Goal: Task Accomplishment & Management: Use online tool/utility

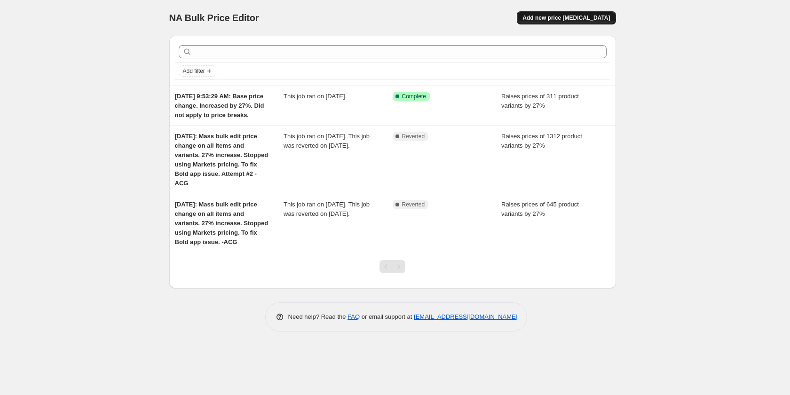
click at [588, 17] on span "Add new price change job" at bounding box center [565, 18] width 87 height 8
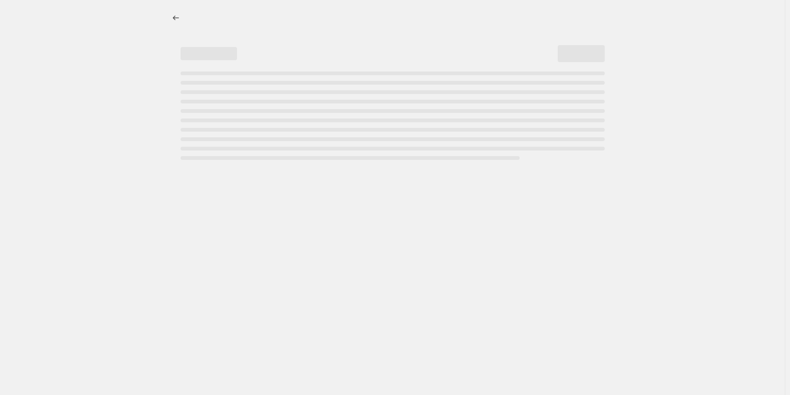
select select "percentage"
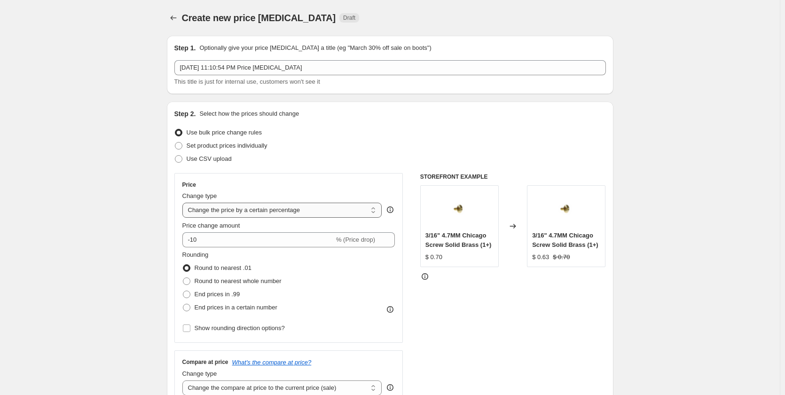
click at [271, 216] on select "Change the price to a certain amount Change the price by a certain amount Chang…" at bounding box center [282, 210] width 200 height 15
click at [283, 176] on div "Price Change type Change the price to a certain amount Change the price by a ce…" at bounding box center [288, 258] width 229 height 170
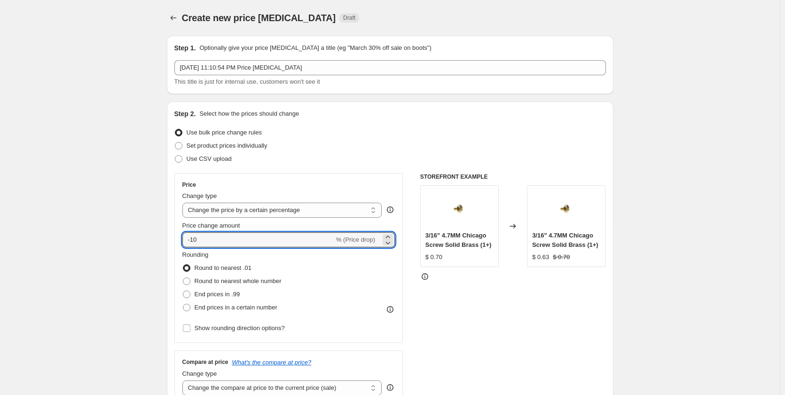
drag, startPoint x: 215, startPoint y: 238, endPoint x: 161, endPoint y: 223, distance: 56.7
type input "3"
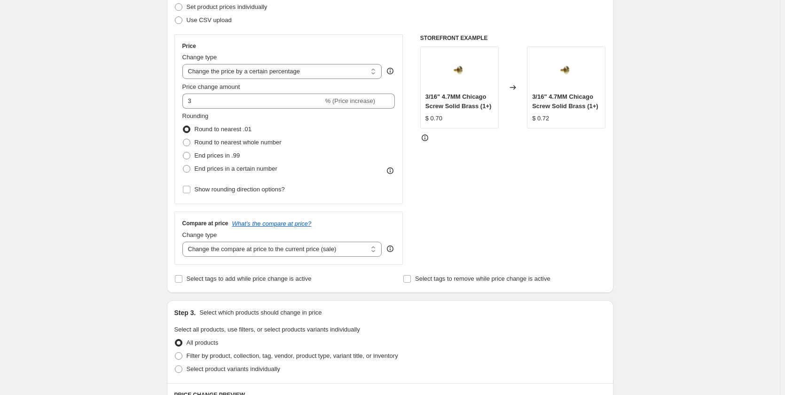
scroll to position [157, 0]
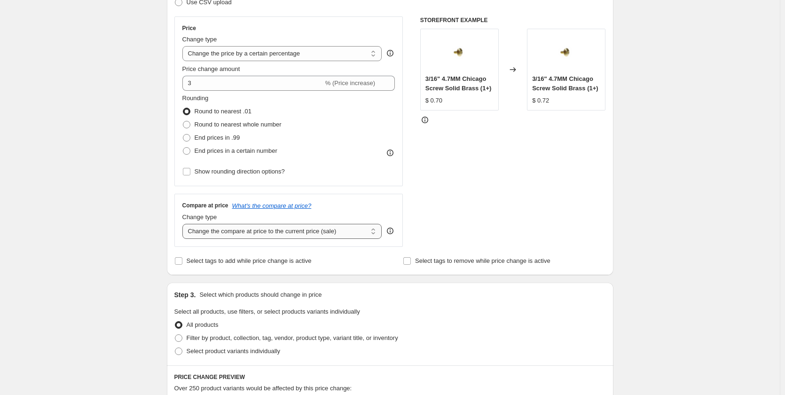
click at [321, 233] on select "Change the compare at price to the current price (sale) Change the compare at p…" at bounding box center [282, 231] width 200 height 15
click at [248, 233] on select "Change the compare at price to the current price (sale) Change the compare at p…" at bounding box center [282, 231] width 200 height 15
select select "no_change"
click at [184, 224] on select "Change the compare at price to the current price (sale) Change the compare at p…" at bounding box center [282, 231] width 200 height 15
click at [131, 283] on div "Create new price change job. This page is ready Create new price change job Dra…" at bounding box center [390, 313] width 780 height 940
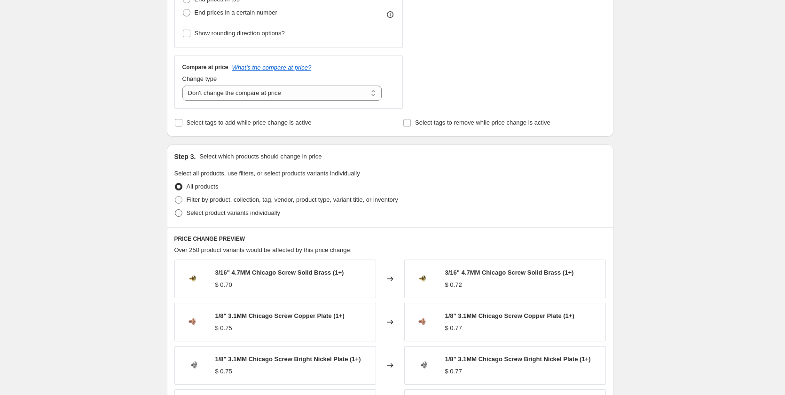
scroll to position [313, 0]
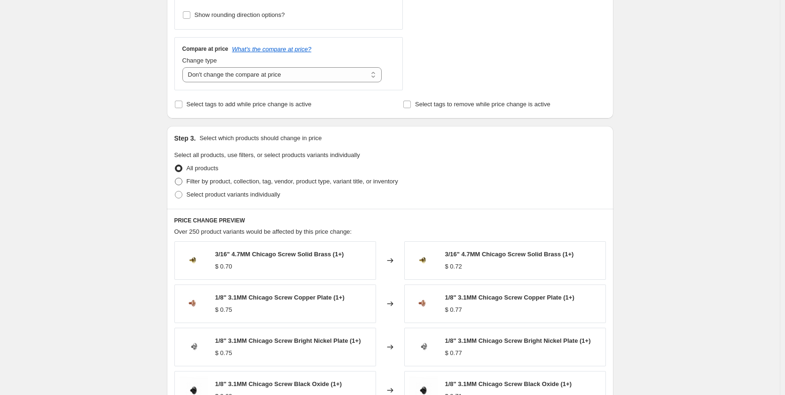
click at [182, 183] on span at bounding box center [179, 182] width 8 height 8
click at [175, 178] on input "Filter by product, collection, tag, vendor, product type, variant title, or inv…" at bounding box center [175, 178] width 0 height 0
radio input "true"
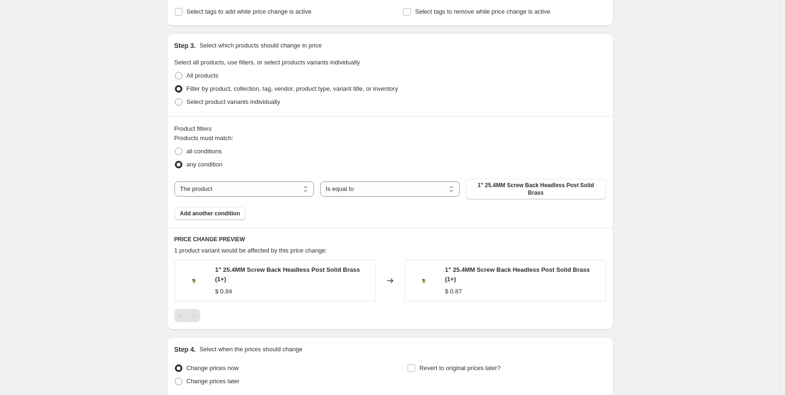
scroll to position [418, 0]
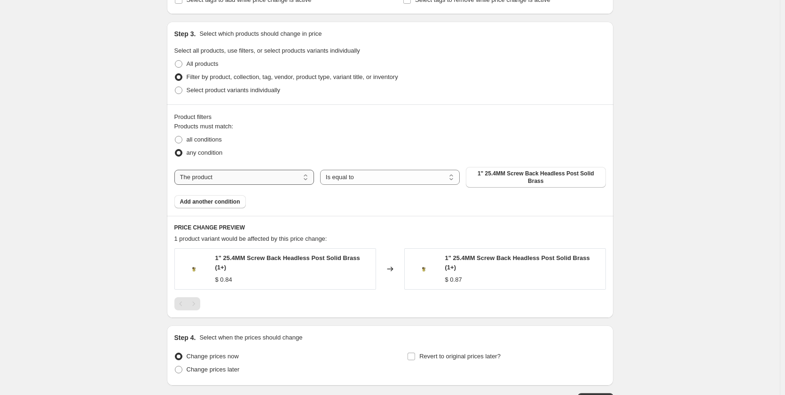
click at [219, 178] on select "The product The product's collection The product's tag The product's vendor The…" at bounding box center [244, 177] width 140 height 15
select select "collection"
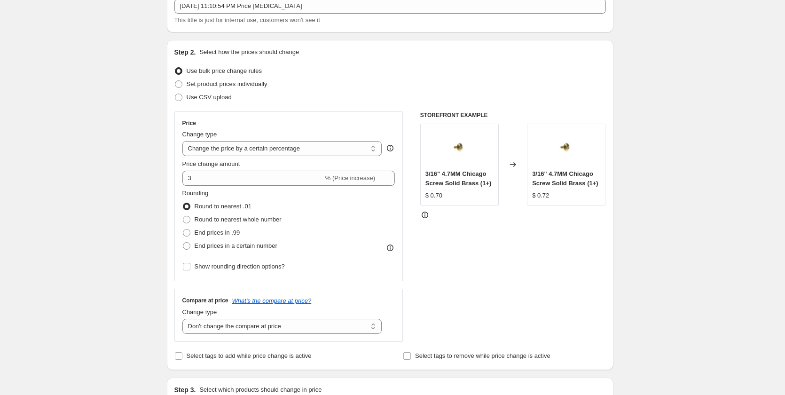
scroll to position [0, 0]
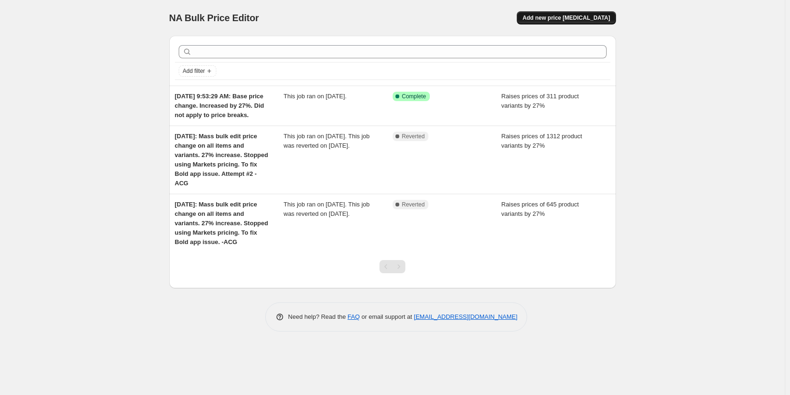
click at [590, 14] on button "Add new price [MEDICAL_DATA]" at bounding box center [566, 17] width 99 height 13
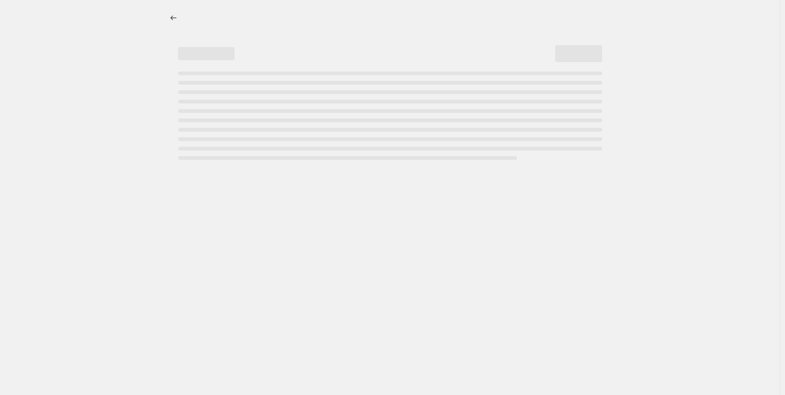
select select "percentage"
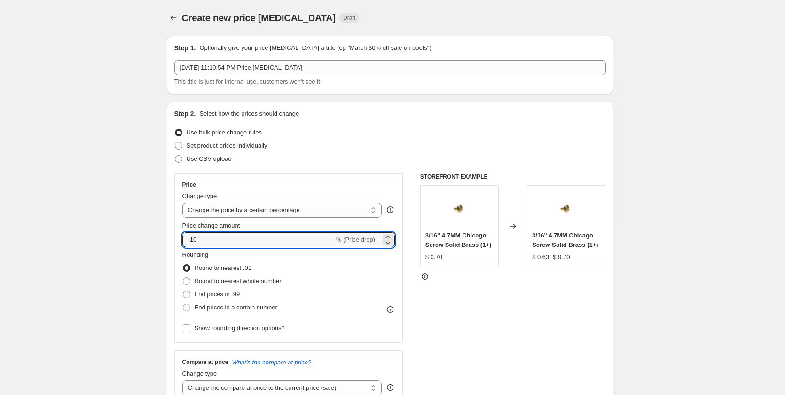
drag, startPoint x: 197, startPoint y: 239, endPoint x: 173, endPoint y: 239, distance: 24.0
click at [173, 239] on div "Step 2. Select how the prices should change Use bulk price change rules Set pro…" at bounding box center [390, 267] width 447 height 330
click at [197, 239] on input "-10" at bounding box center [258, 239] width 152 height 15
click at [197, 238] on input "-10" at bounding box center [258, 239] width 152 height 15
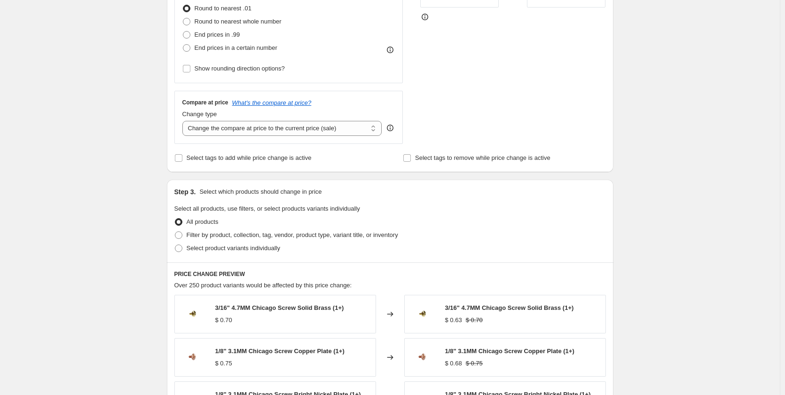
scroll to position [260, 0]
type input "3"
click at [253, 132] on select "Change the compare at price to the current price (sale) Change the compare at p…" at bounding box center [282, 127] width 200 height 15
select select "no_change"
click at [184, 120] on select "Change the compare at price to the current price (sale) Change the compare at p…" at bounding box center [282, 127] width 200 height 15
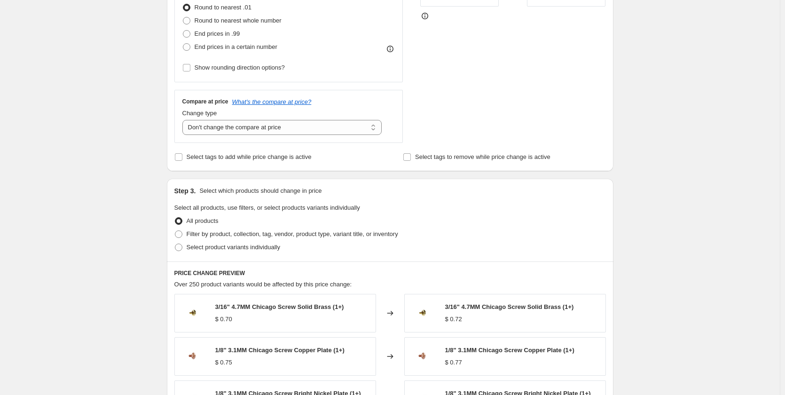
click at [101, 237] on div "Create new price change job. This page is ready Create new price change job Dra…" at bounding box center [390, 210] width 780 height 940
click at [182, 235] on span at bounding box center [179, 234] width 8 height 8
click at [175, 231] on input "Filter by product, collection, tag, vendor, product type, variant title, or inv…" at bounding box center [175, 230] width 0 height 0
radio input "true"
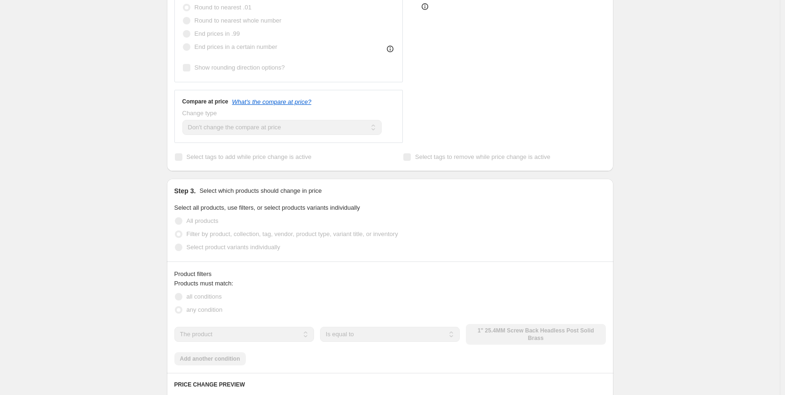
click at [116, 245] on div "Create new price change job. This page is ready Create new price change job Dra…" at bounding box center [390, 265] width 780 height 1051
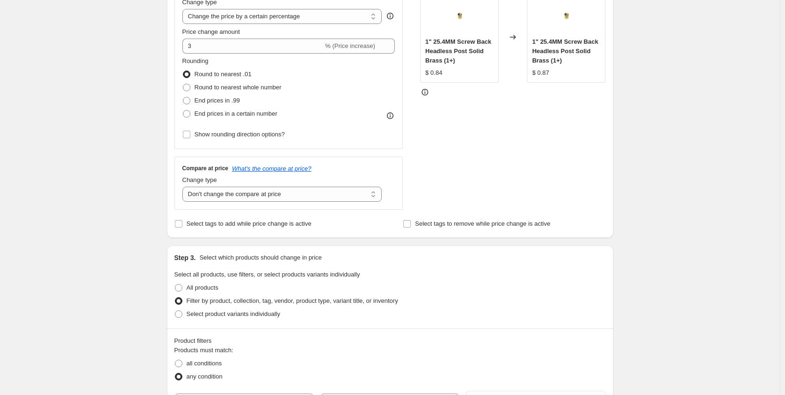
scroll to position [52, 0]
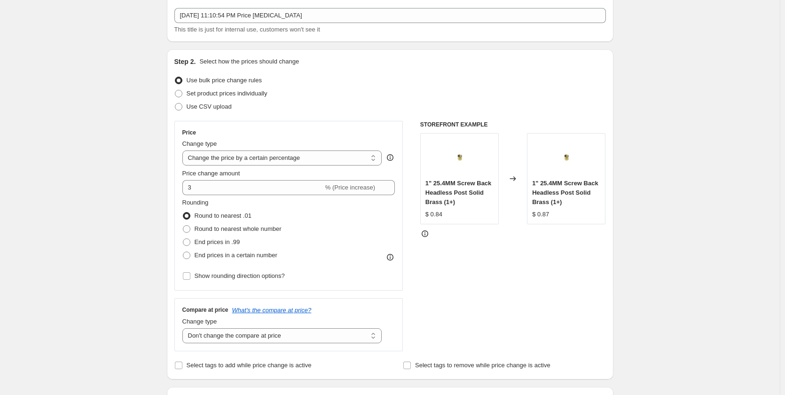
click at [50, 118] on div "Create new price change job. This page is ready Create new price change job Dra…" at bounding box center [390, 388] width 780 height 881
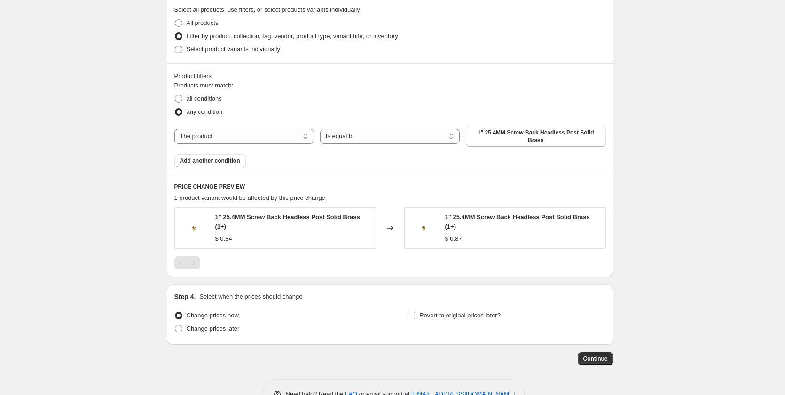
scroll to position [470, 0]
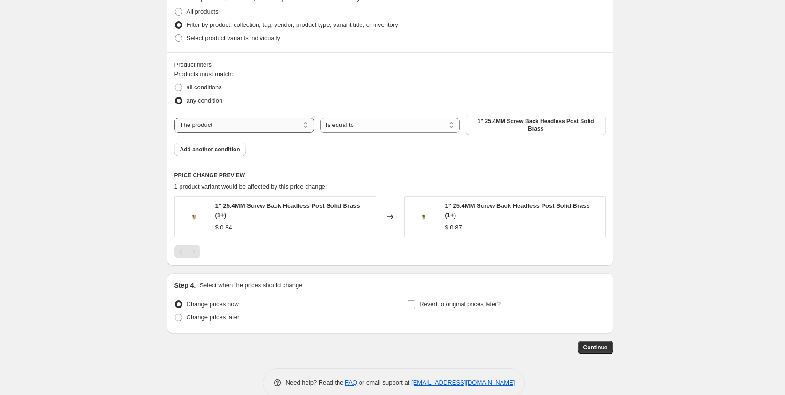
click at [260, 122] on select "The product The product's collection The product's tag The product's vendor The…" at bounding box center [244, 125] width 140 height 15
select select "collection"
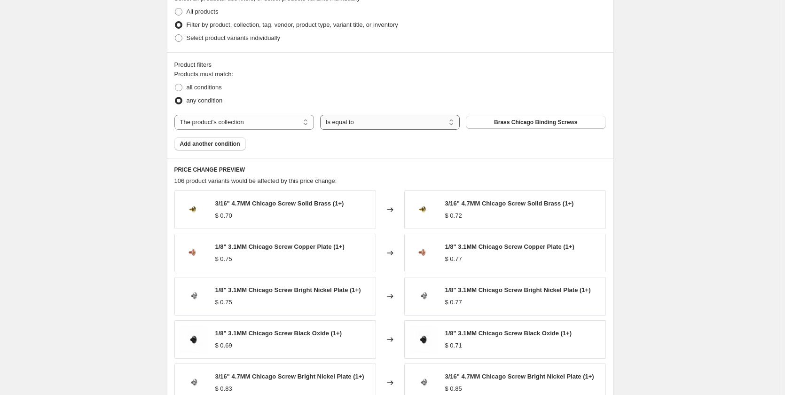
click at [387, 126] on select "Is equal to Is not equal to" at bounding box center [390, 122] width 140 height 15
click at [493, 125] on button "Brass Chicago Binding Screws" at bounding box center [536, 122] width 140 height 13
click at [217, 147] on span "Add another condition" at bounding box center [210, 144] width 60 height 8
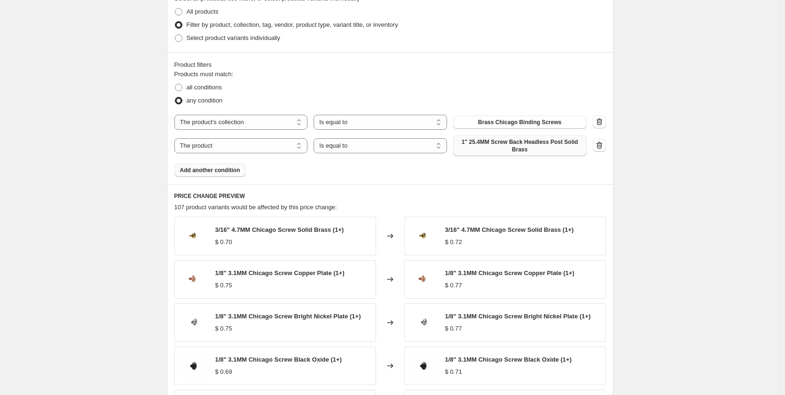
click at [507, 143] on span "1" 25.4MM Screw Back Headless Post Solid Brass" at bounding box center [520, 145] width 122 height 15
click at [268, 146] on select "The product The product's collection The product's tag The product's vendor The…" at bounding box center [241, 145] width 134 height 15
select select "collection"
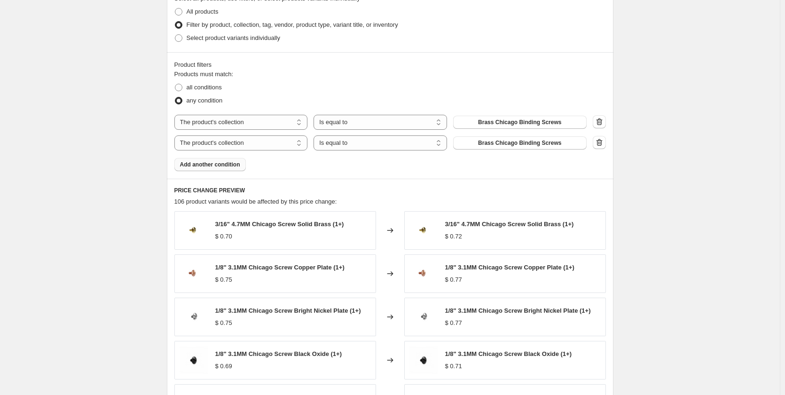
click at [513, 143] on span "Brass Chicago Binding Screws" at bounding box center [519, 143] width 83 height 8
click at [224, 168] on span "Add another condition" at bounding box center [210, 165] width 60 height 8
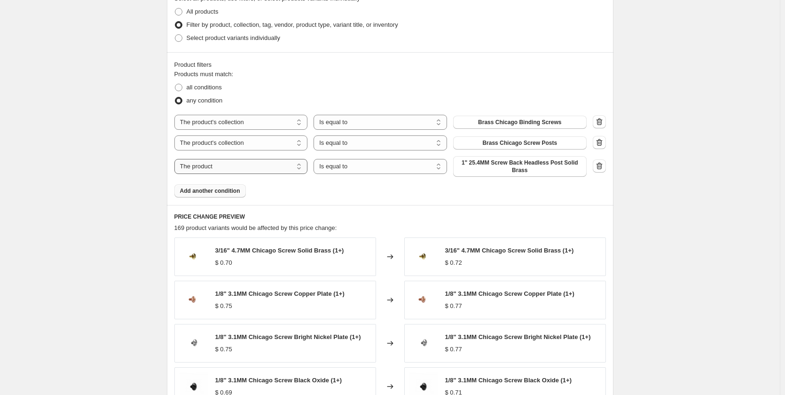
click at [286, 169] on select "The product The product's collection The product's tag The product's vendor The…" at bounding box center [241, 166] width 134 height 15
select select "collection"
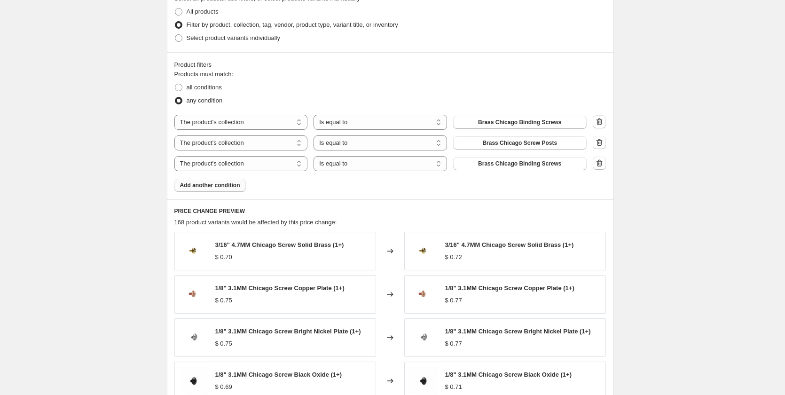
click at [513, 167] on span "Brass Chicago Binding Screws" at bounding box center [519, 164] width 83 height 8
click at [218, 189] on span "Add another condition" at bounding box center [210, 185] width 60 height 8
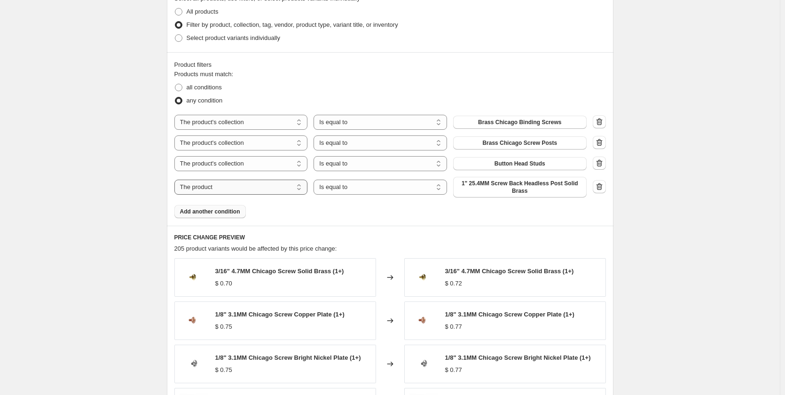
click at [255, 191] on select "The product The product's collection The product's tag The product's vendor The…" at bounding box center [241, 187] width 134 height 15
select select "collection"
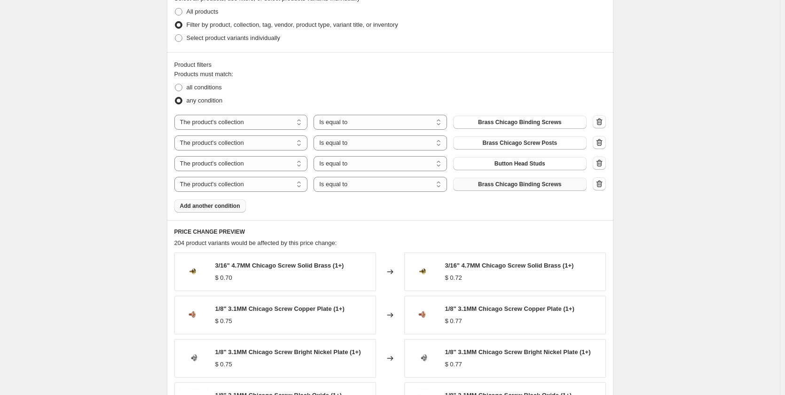
click at [525, 188] on span "Brass Chicago Binding Screws" at bounding box center [519, 185] width 83 height 8
click at [196, 210] on span "Add another condition" at bounding box center [210, 206] width 60 height 8
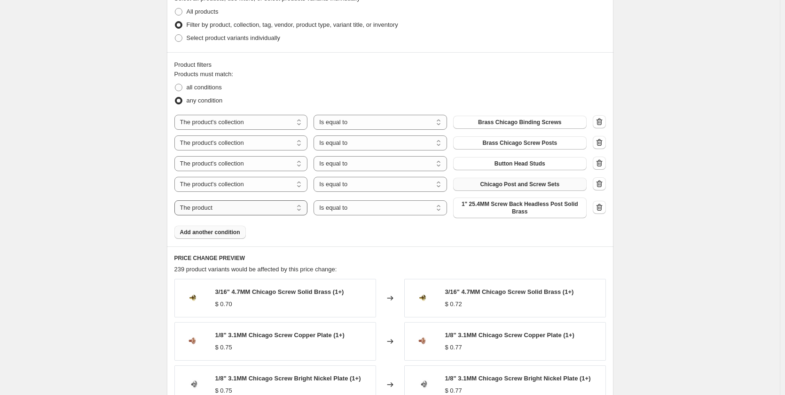
click at [237, 212] on select "The product The product's collection The product's tag The product's vendor The…" at bounding box center [241, 207] width 134 height 15
select select "collection"
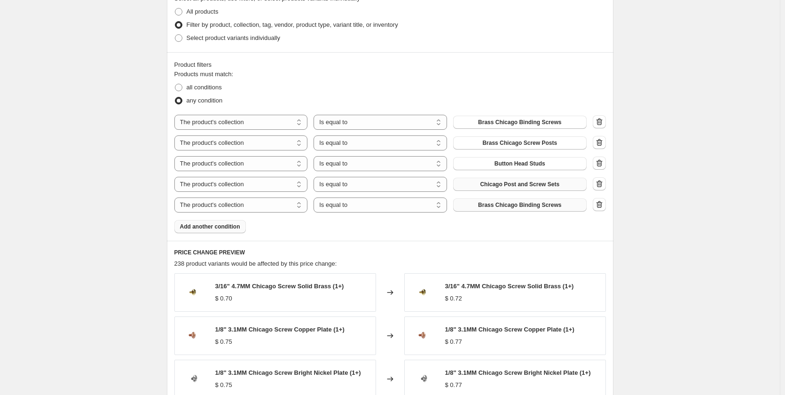
click at [530, 208] on span "Brass Chicago Binding Screws" at bounding box center [519, 205] width 83 height 8
click at [228, 226] on span "Add another condition" at bounding box center [210, 227] width 60 height 8
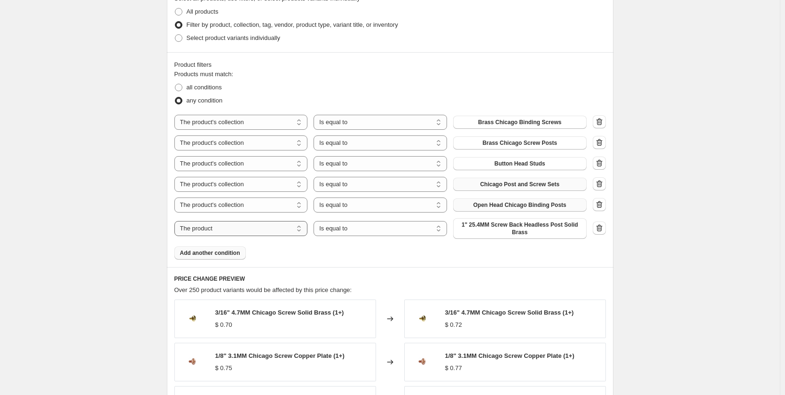
click at [252, 230] on select "The product The product's collection The product's tag The product's vendor The…" at bounding box center [241, 228] width 134 height 15
select select "collection"
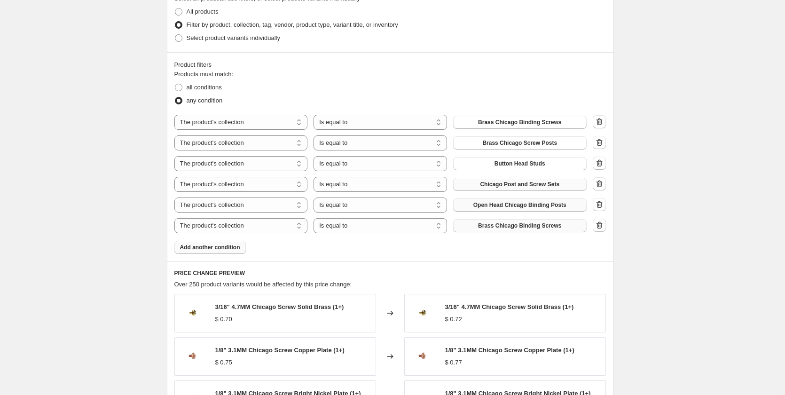
click at [495, 231] on button "Brass Chicago Binding Screws" at bounding box center [520, 225] width 134 height 13
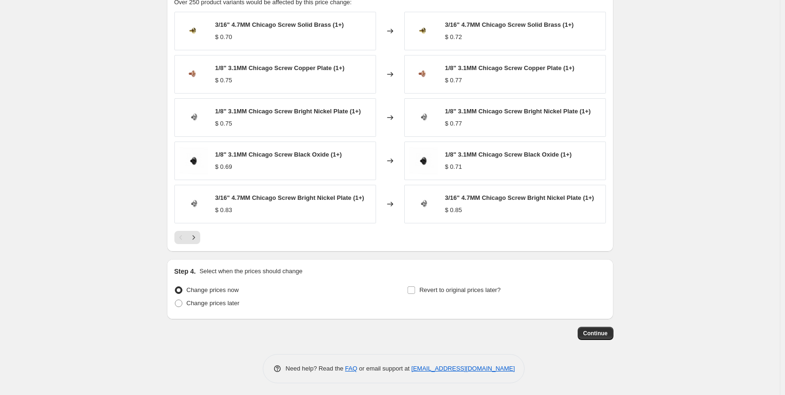
scroll to position [755, 0]
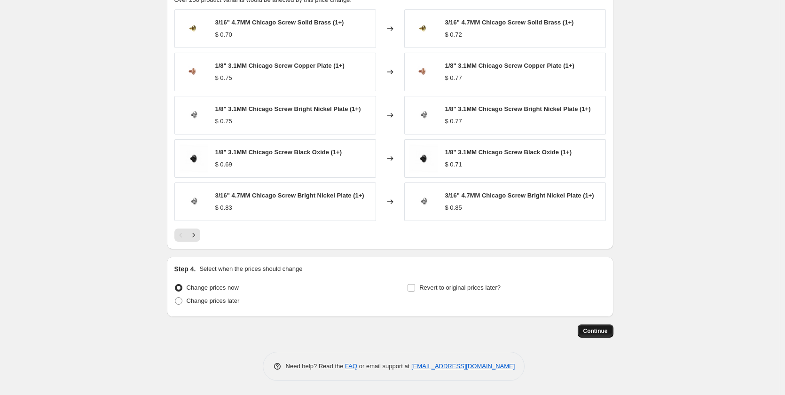
click at [606, 331] on span "Continue" at bounding box center [595, 331] width 24 height 8
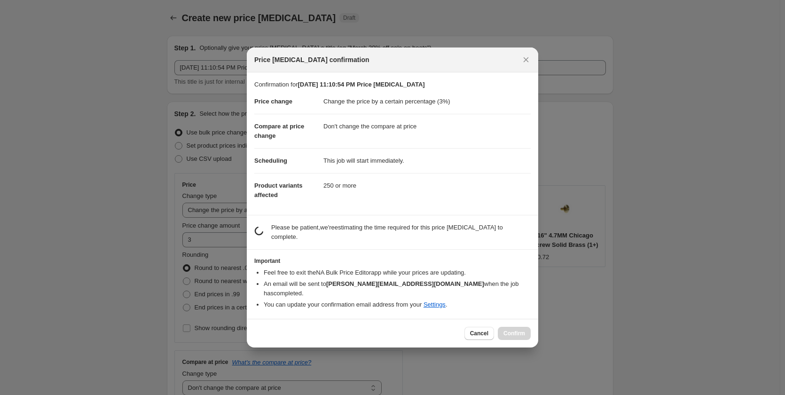
scroll to position [0, 0]
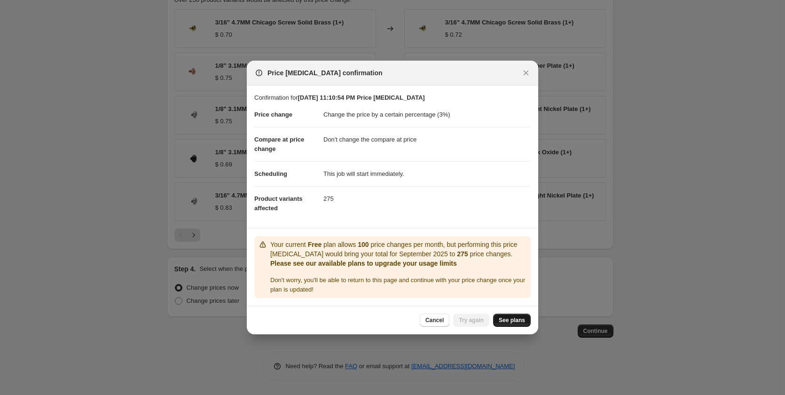
click at [499, 321] on link "See plans" at bounding box center [512, 320] width 38 height 13
click at [444, 323] on span "Cancel" at bounding box center [435, 320] width 18 height 8
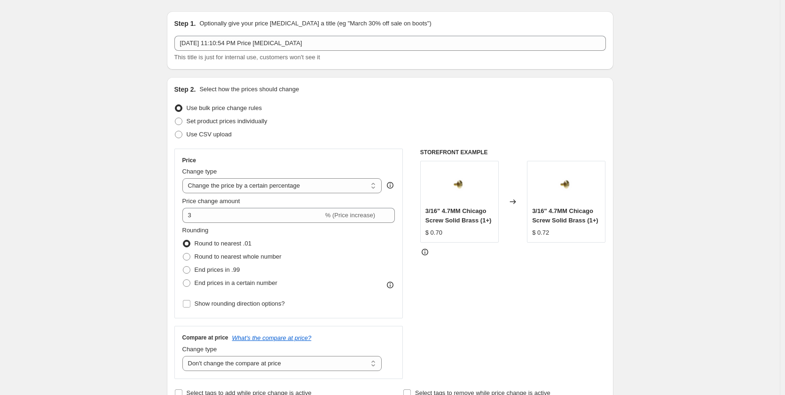
scroll to position [24, 0]
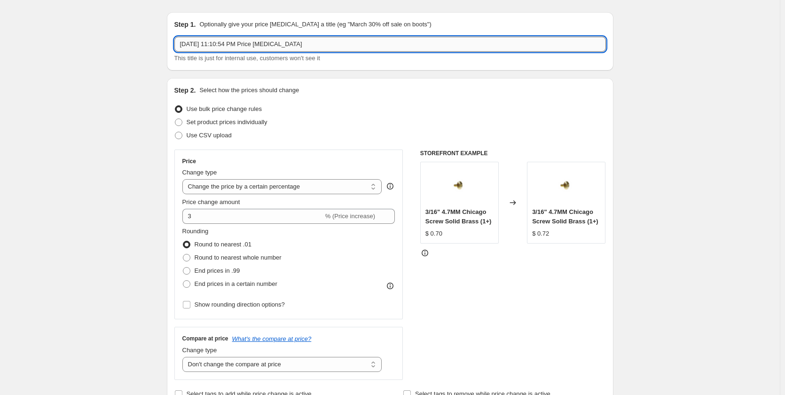
drag, startPoint x: 311, startPoint y: 44, endPoint x: 291, endPoint y: 46, distance: 19.9
click at [291, 46] on input "Sep 30, 2025, 11:10:54 PM Price change job" at bounding box center [390, 44] width 432 height 15
type input "[DATE] 11:10:54 PM Price change 3% (Now ~30% Since [DATE] Pricing)"
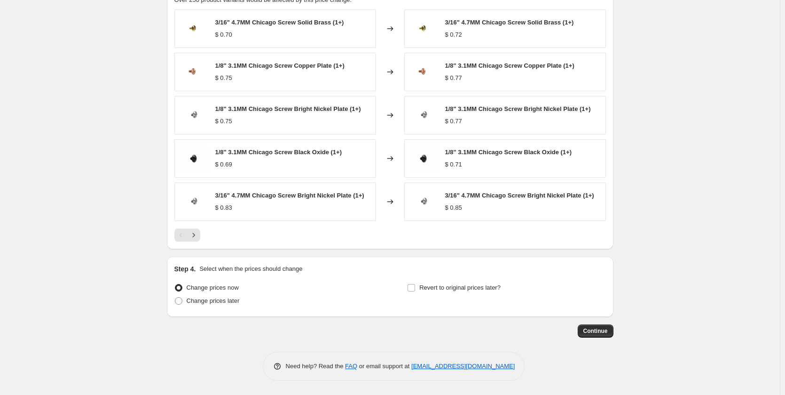
scroll to position [755, 0]
click at [597, 332] on span "Continue" at bounding box center [595, 331] width 24 height 8
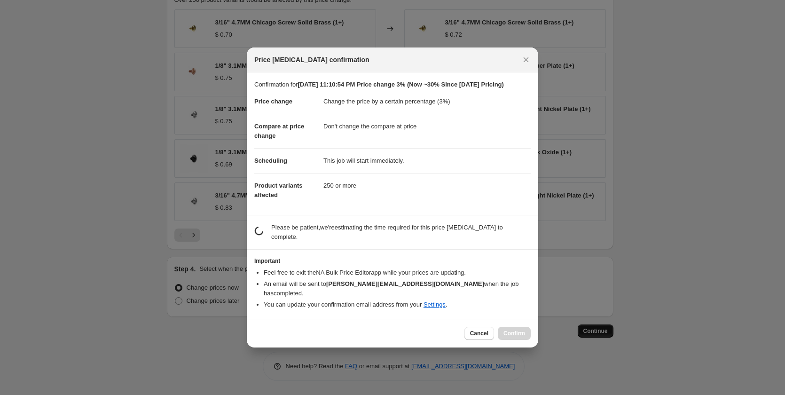
scroll to position [0, 0]
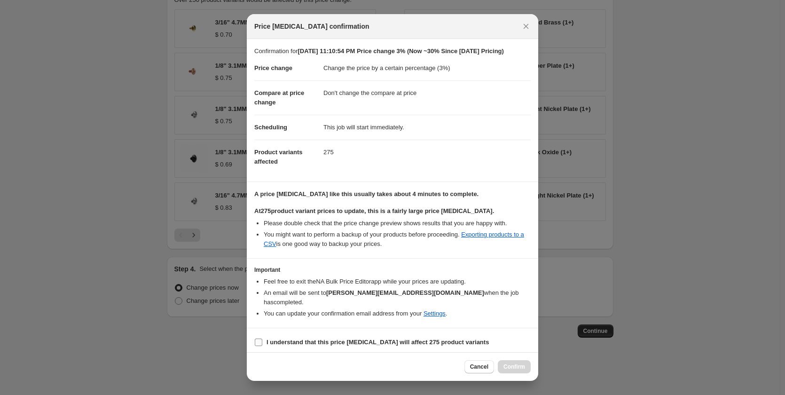
click at [256, 339] on input "I understand that this price change job will affect 275 product variants" at bounding box center [259, 343] width 8 height 8
checkbox input "true"
click at [515, 363] on span "Confirm" at bounding box center [515, 367] width 22 height 8
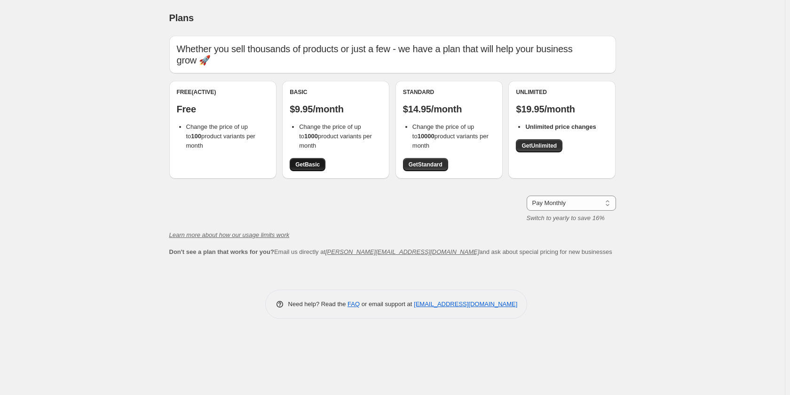
click at [305, 165] on span "Get Basic" at bounding box center [307, 165] width 24 height 8
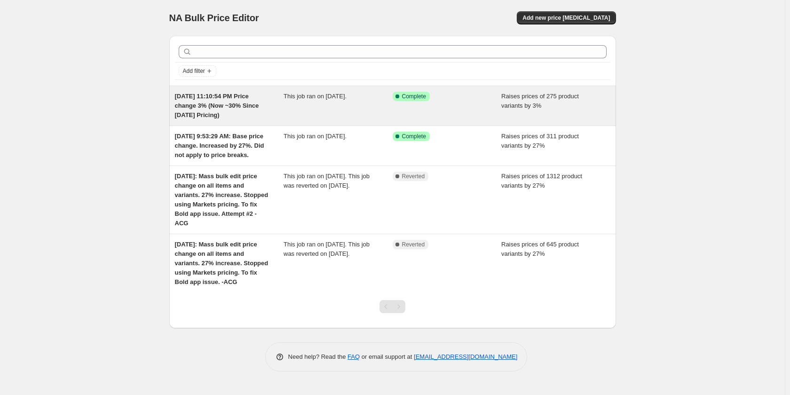
click at [220, 112] on div "[DATE] 11:10:54 PM Price change 3% (Now ~30% Since [DATE] Pricing)" at bounding box center [229, 106] width 109 height 28
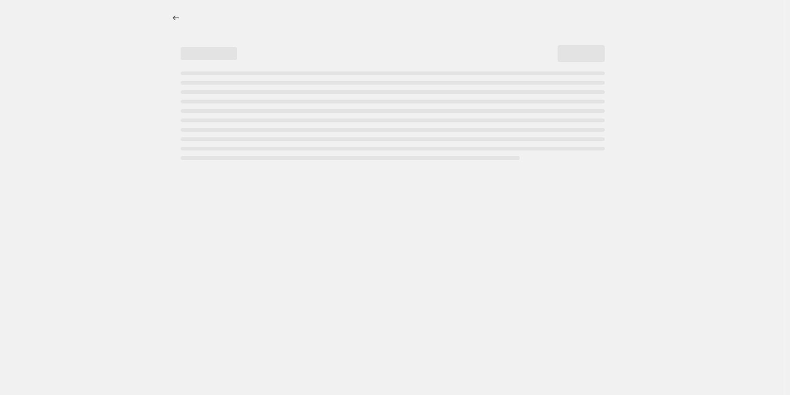
select select "percentage"
select select "no_change"
select select "collection"
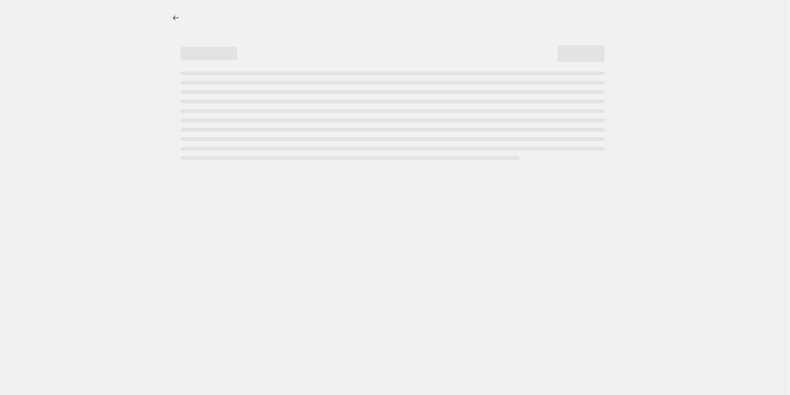
select select "collection"
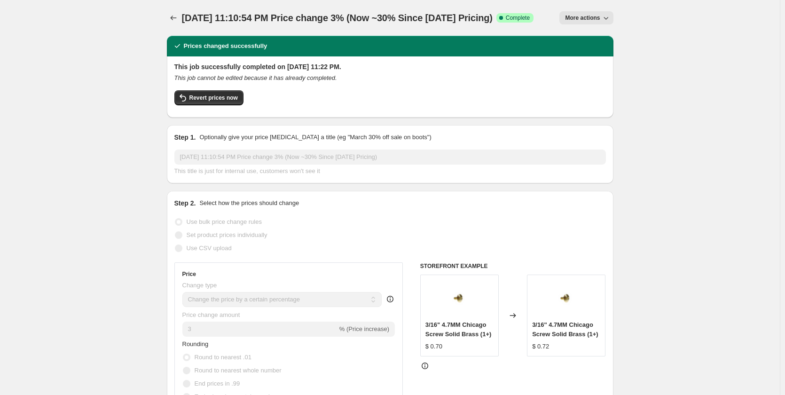
click at [613, 15] on button "More actions" at bounding box center [587, 17] width 54 height 13
